Goal: Task Accomplishment & Management: Manage account settings

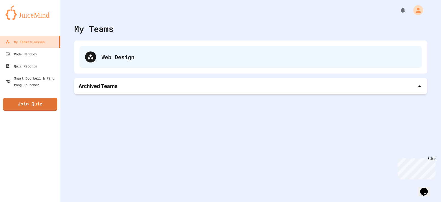
click at [138, 62] on div "Web Design" at bounding box center [251, 57] width 342 height 22
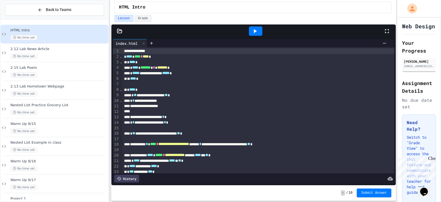
click at [259, 31] on div at bounding box center [255, 30] width 13 height 9
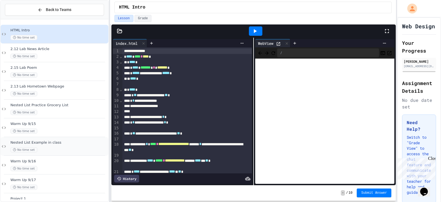
scroll to position [146, 0]
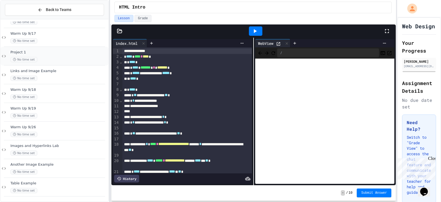
click at [84, 58] on div "No time set" at bounding box center [58, 59] width 97 height 5
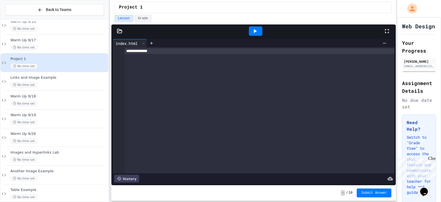
scroll to position [587, 0]
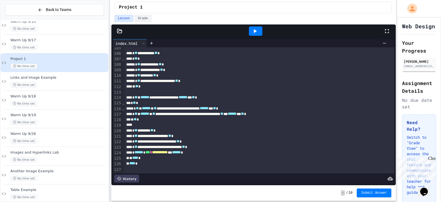
click at [254, 26] on div at bounding box center [255, 30] width 13 height 9
